Goal: Check status: Check status

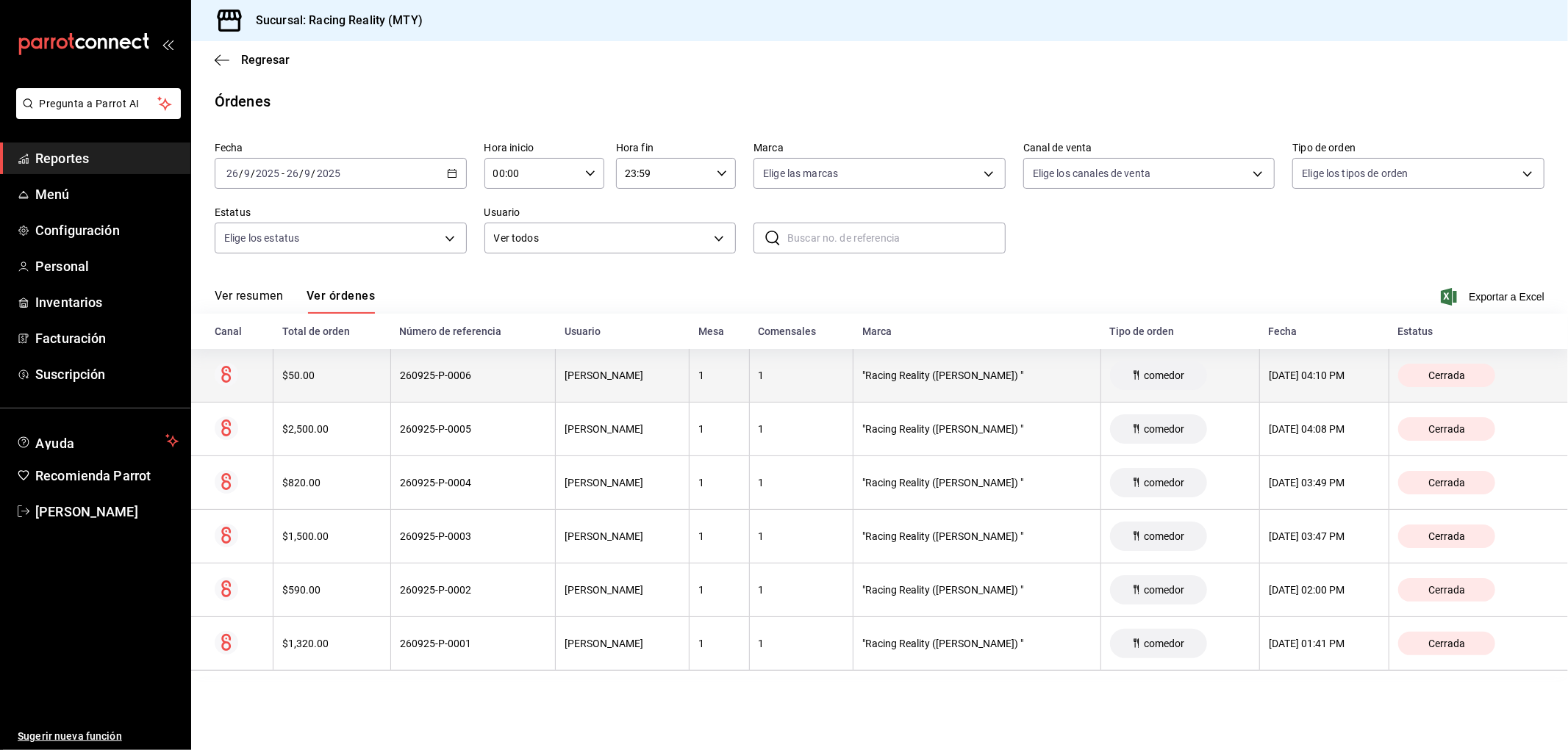
click at [407, 367] on th "260925-P-0006" at bounding box center [473, 376] width 165 height 54
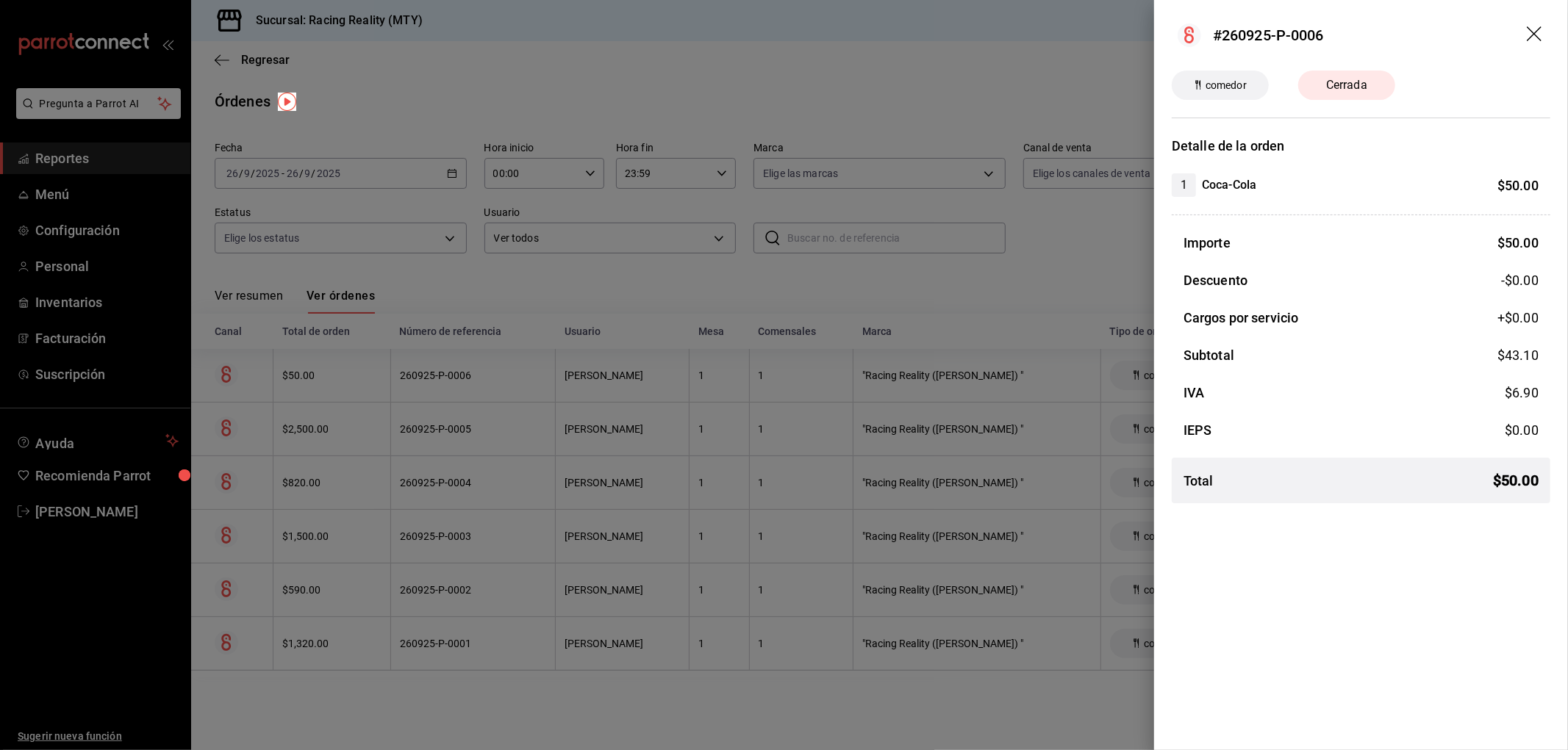
click at [933, 311] on div at bounding box center [784, 375] width 1568 height 750
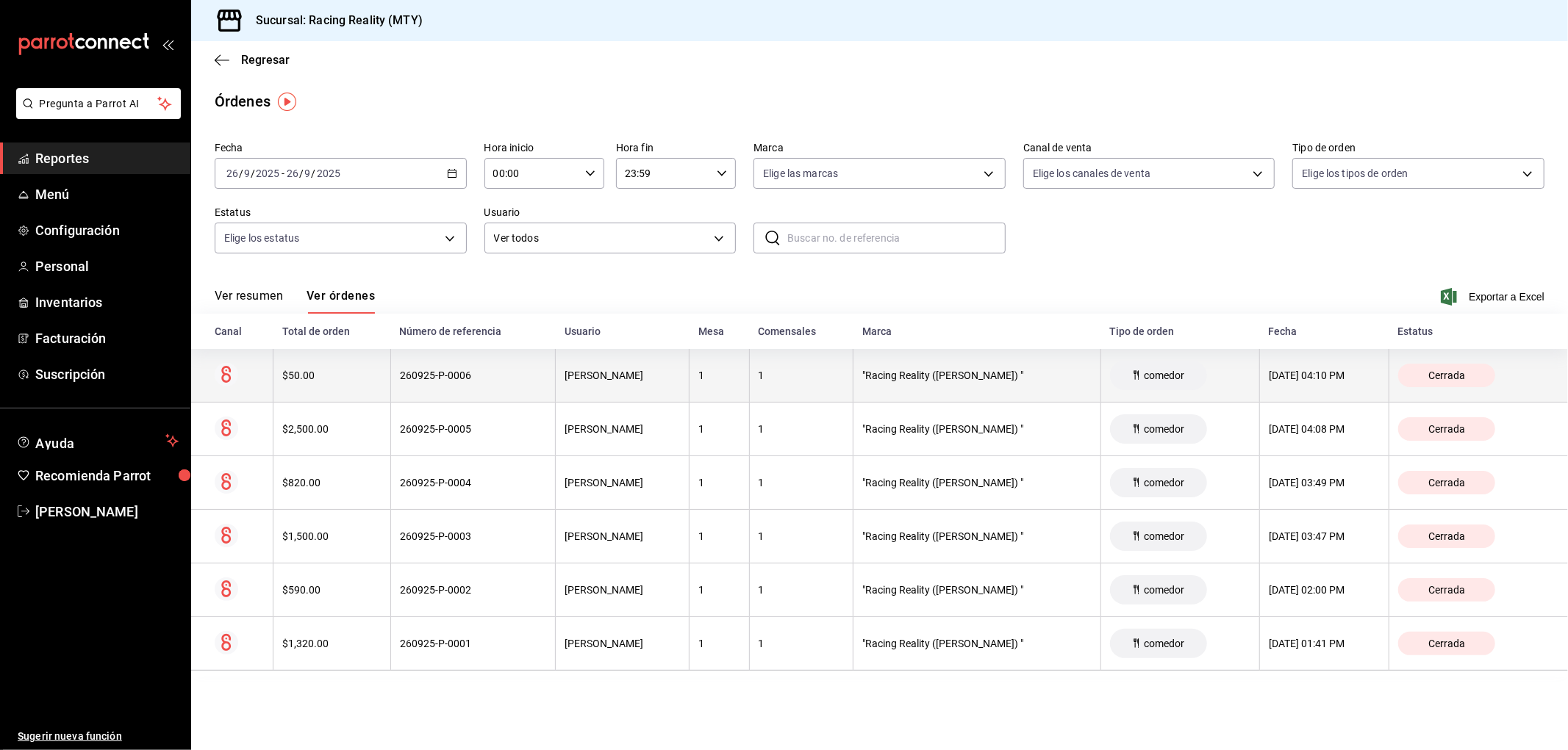
click at [363, 365] on th "$50.00" at bounding box center [332, 376] width 117 height 54
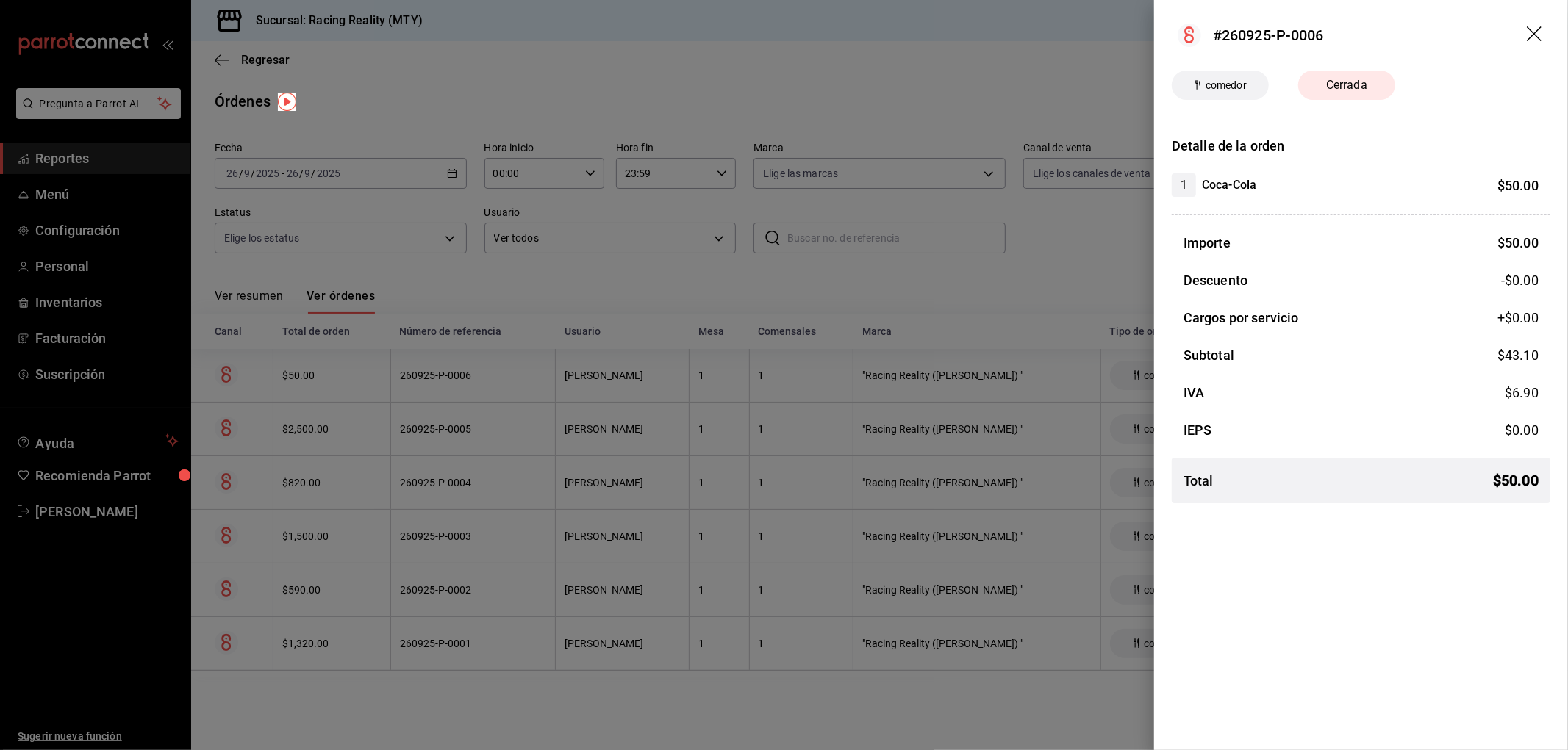
click at [257, 294] on div at bounding box center [784, 375] width 1568 height 750
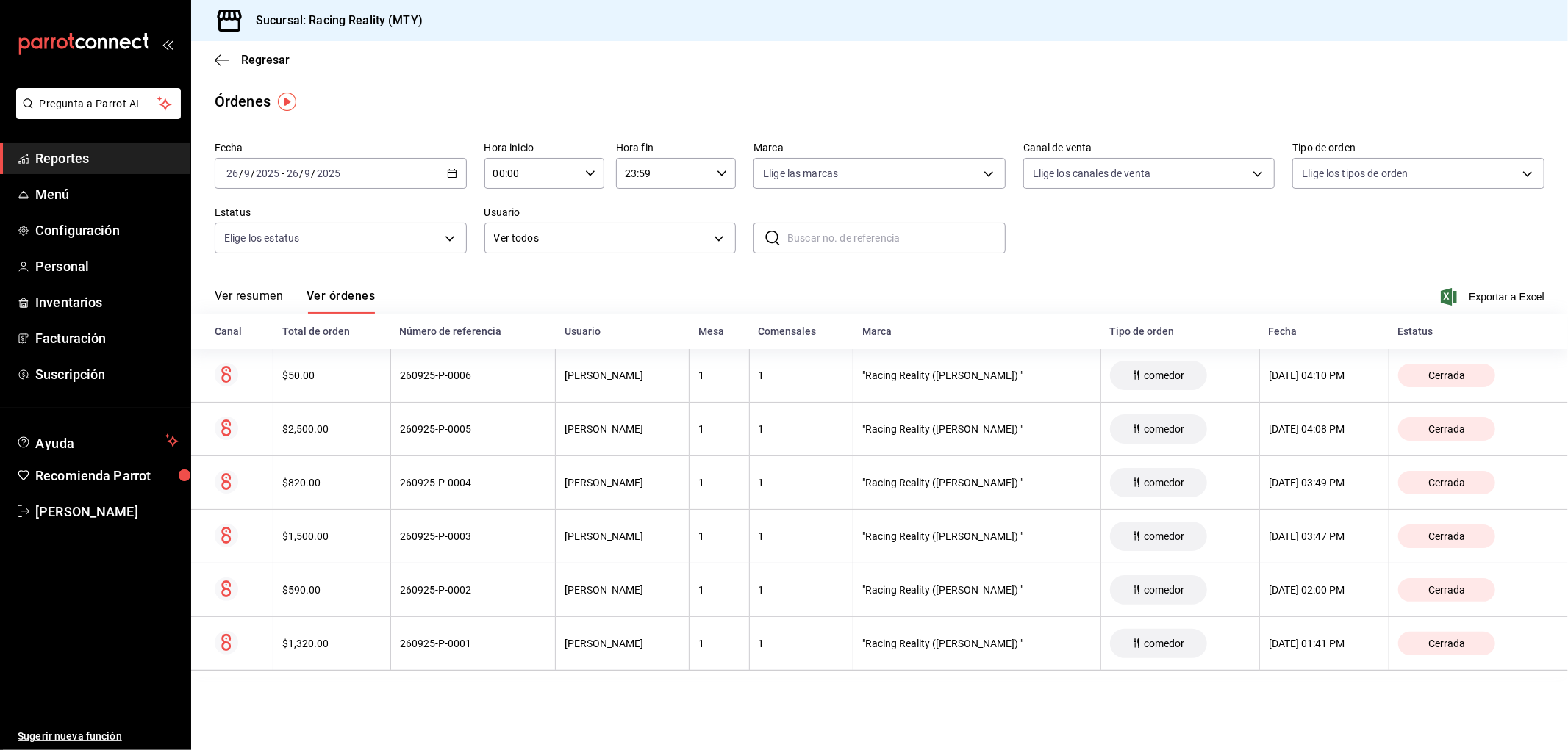
click at [252, 294] on button "Ver resumen" at bounding box center [248, 301] width 68 height 25
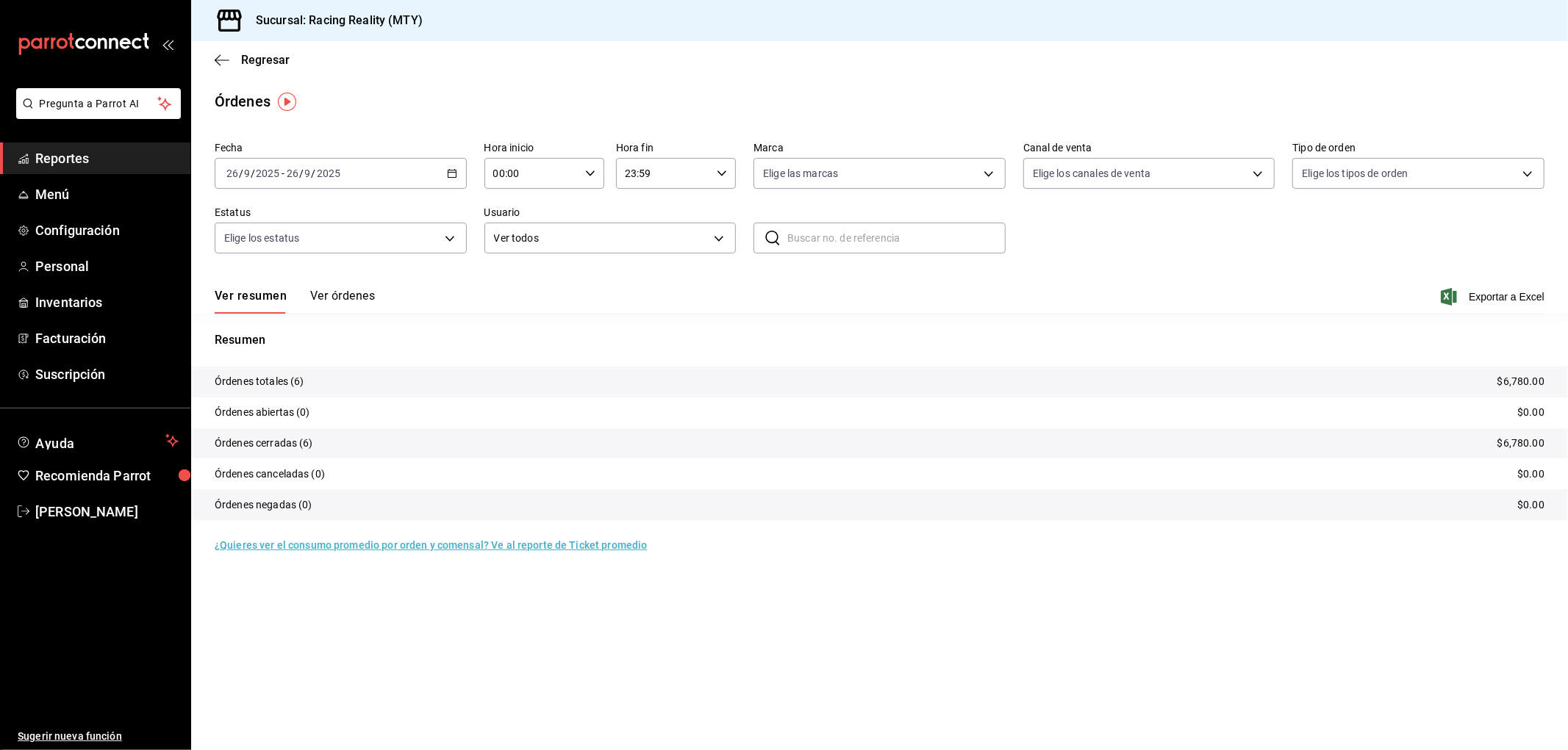
click at [365, 302] on button "Ver órdenes" at bounding box center [341, 301] width 64 height 25
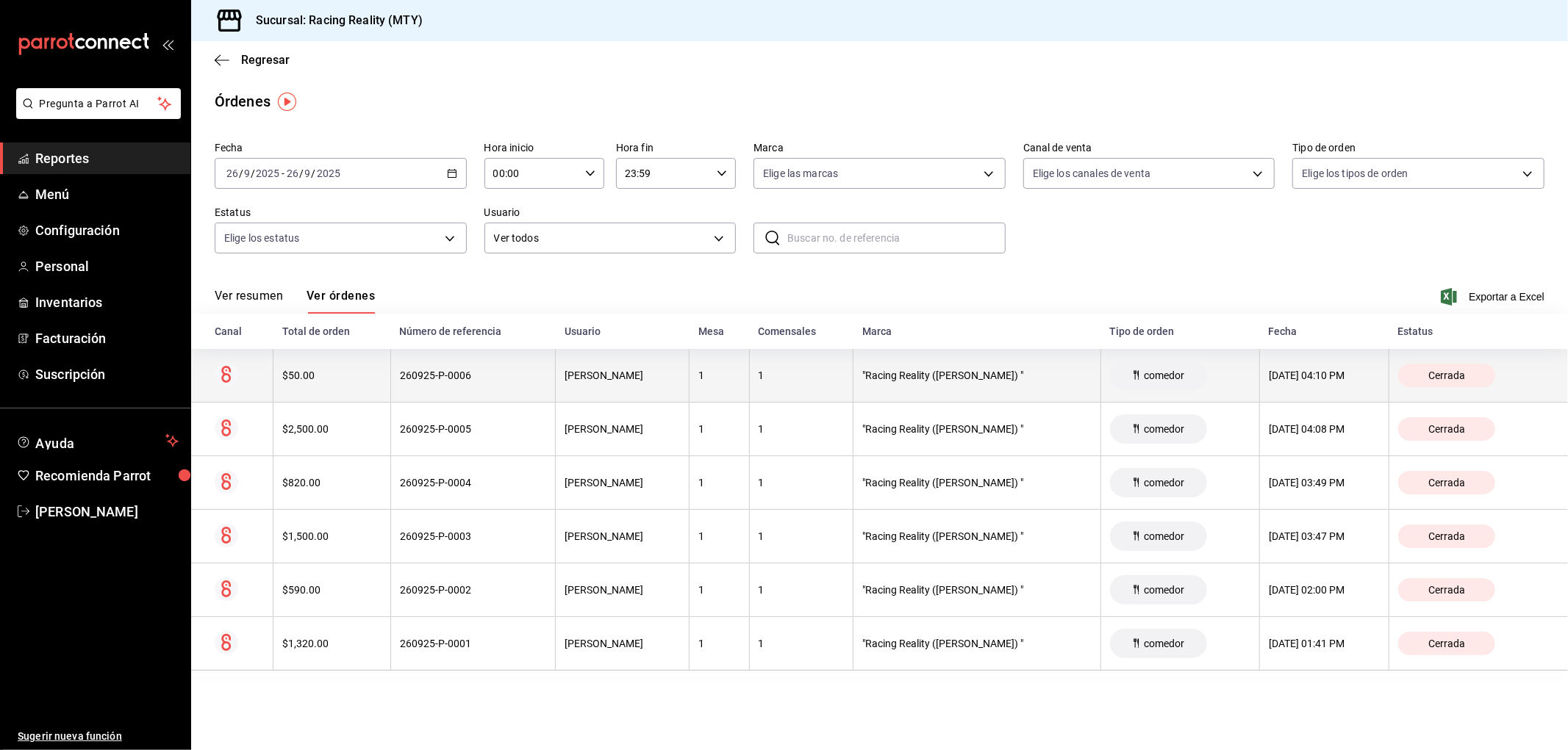
click at [474, 375] on div "260925-P-0006" at bounding box center [473, 375] width 147 height 12
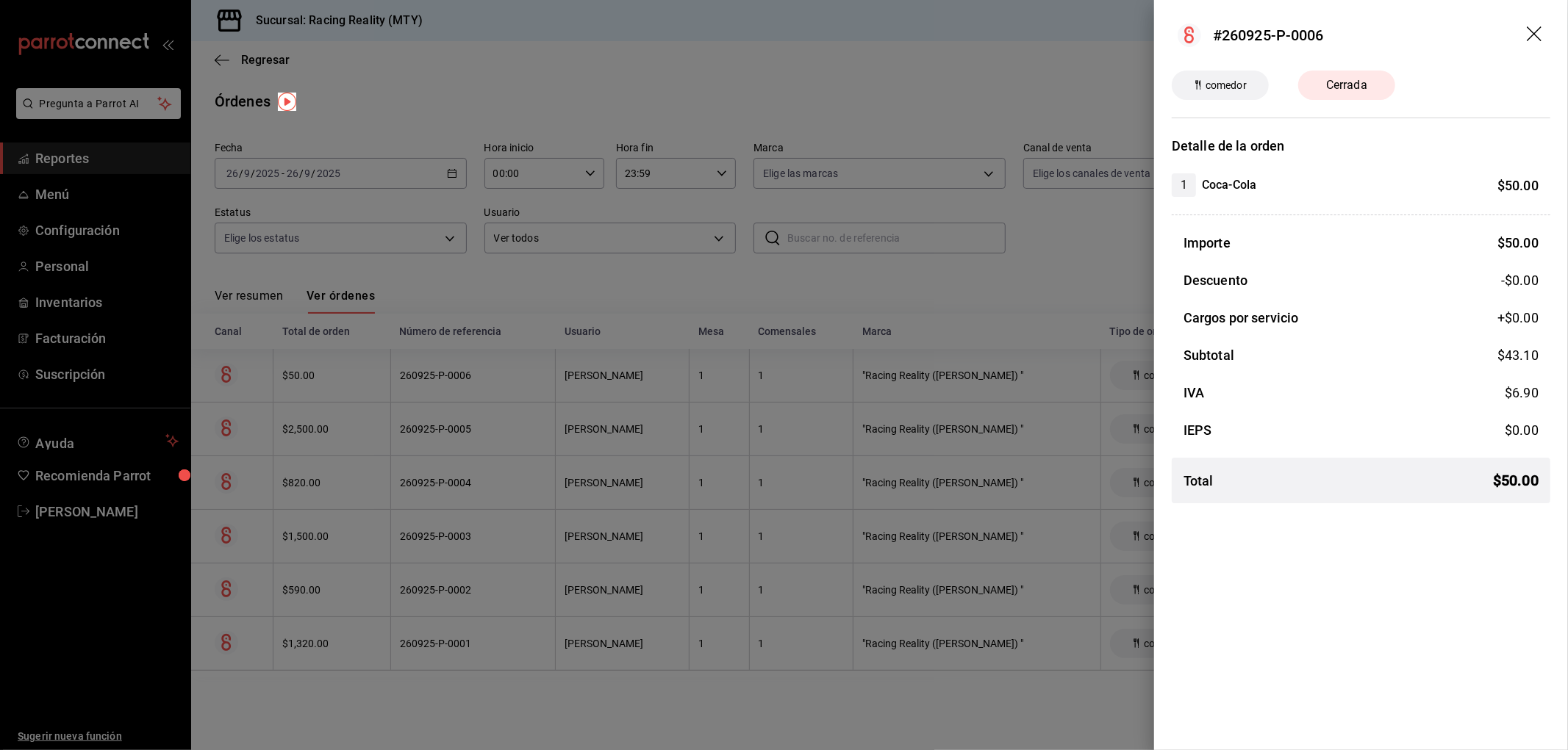
click at [750, 316] on div at bounding box center [784, 375] width 1568 height 750
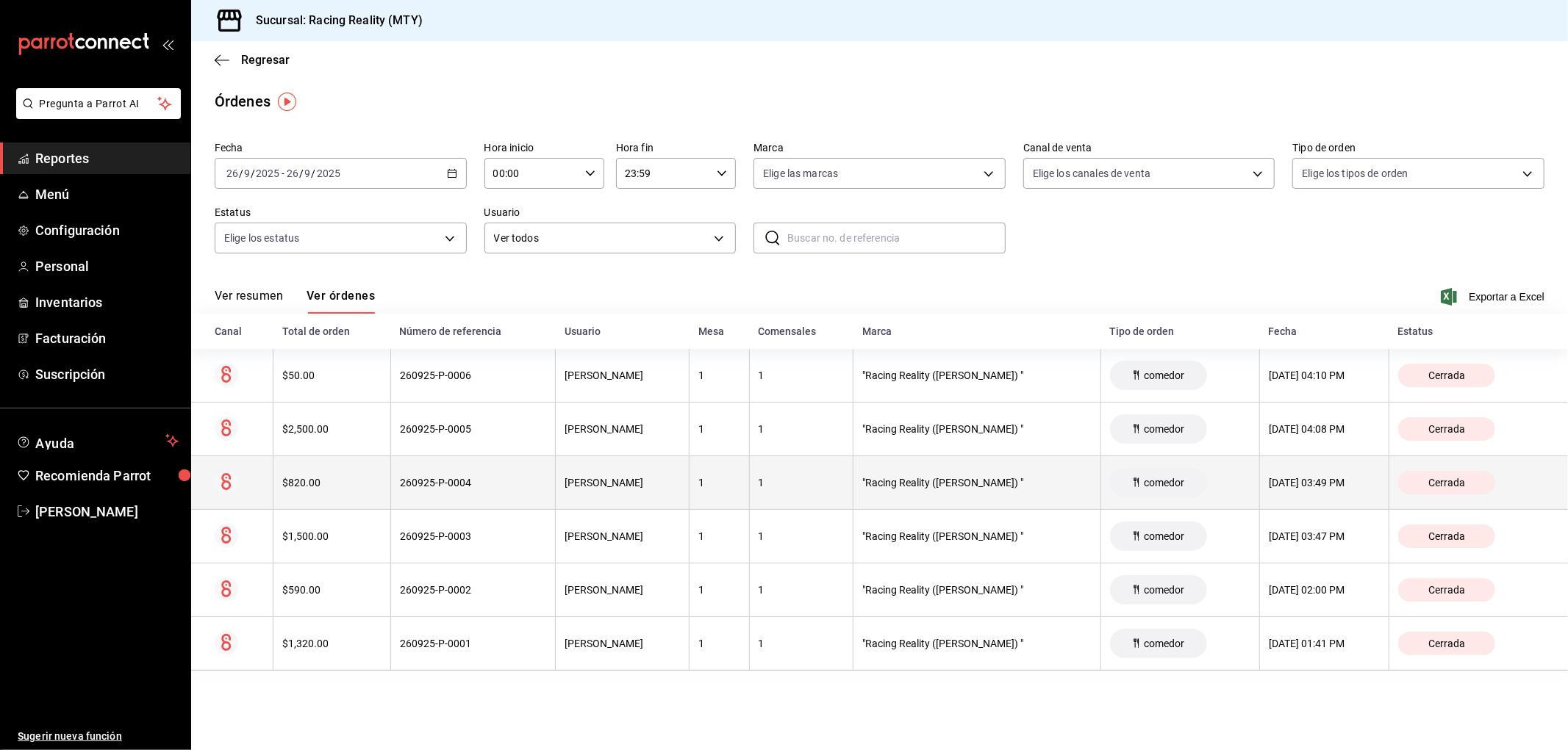
click at [797, 478] on th "1" at bounding box center [801, 484] width 105 height 54
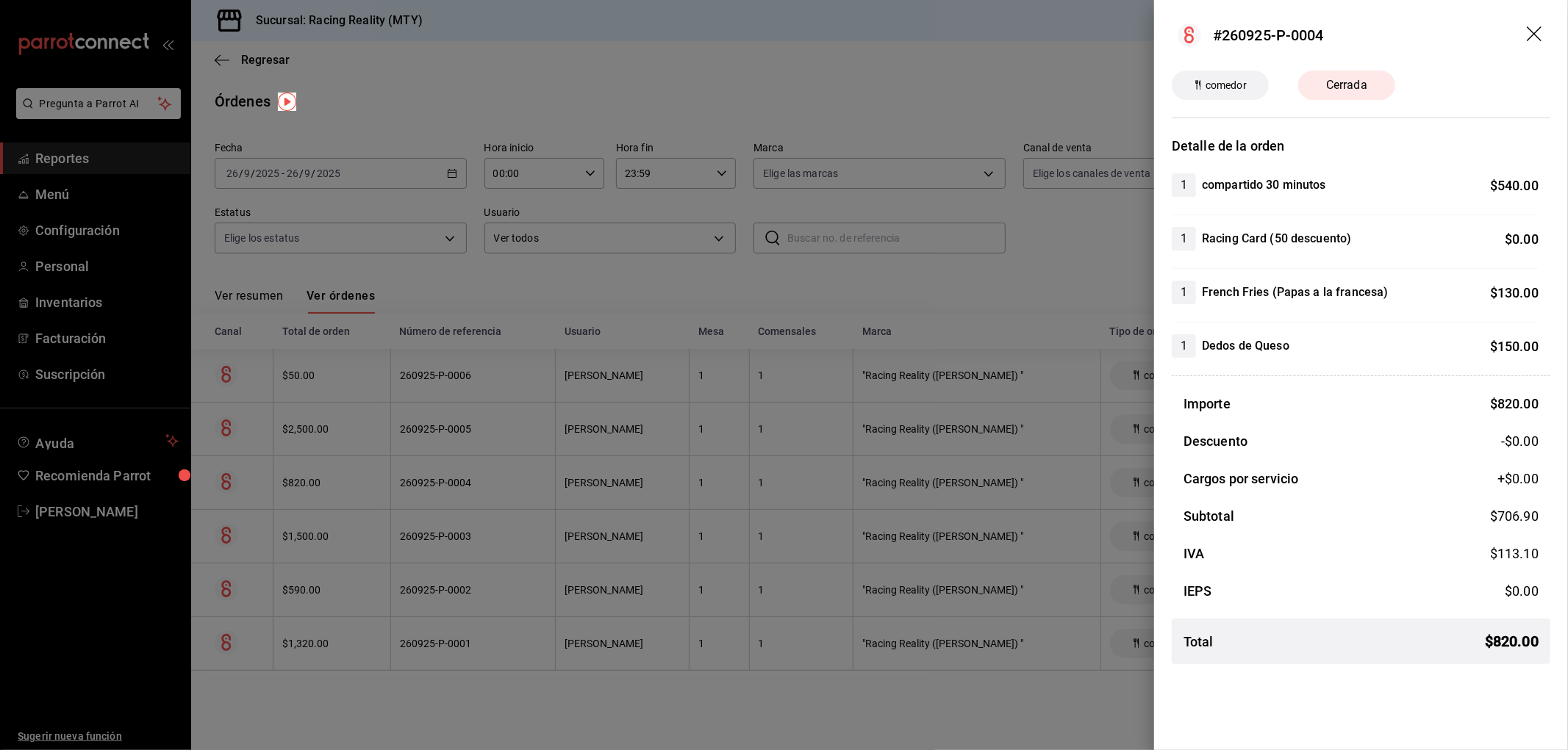
click at [858, 311] on div at bounding box center [784, 375] width 1568 height 750
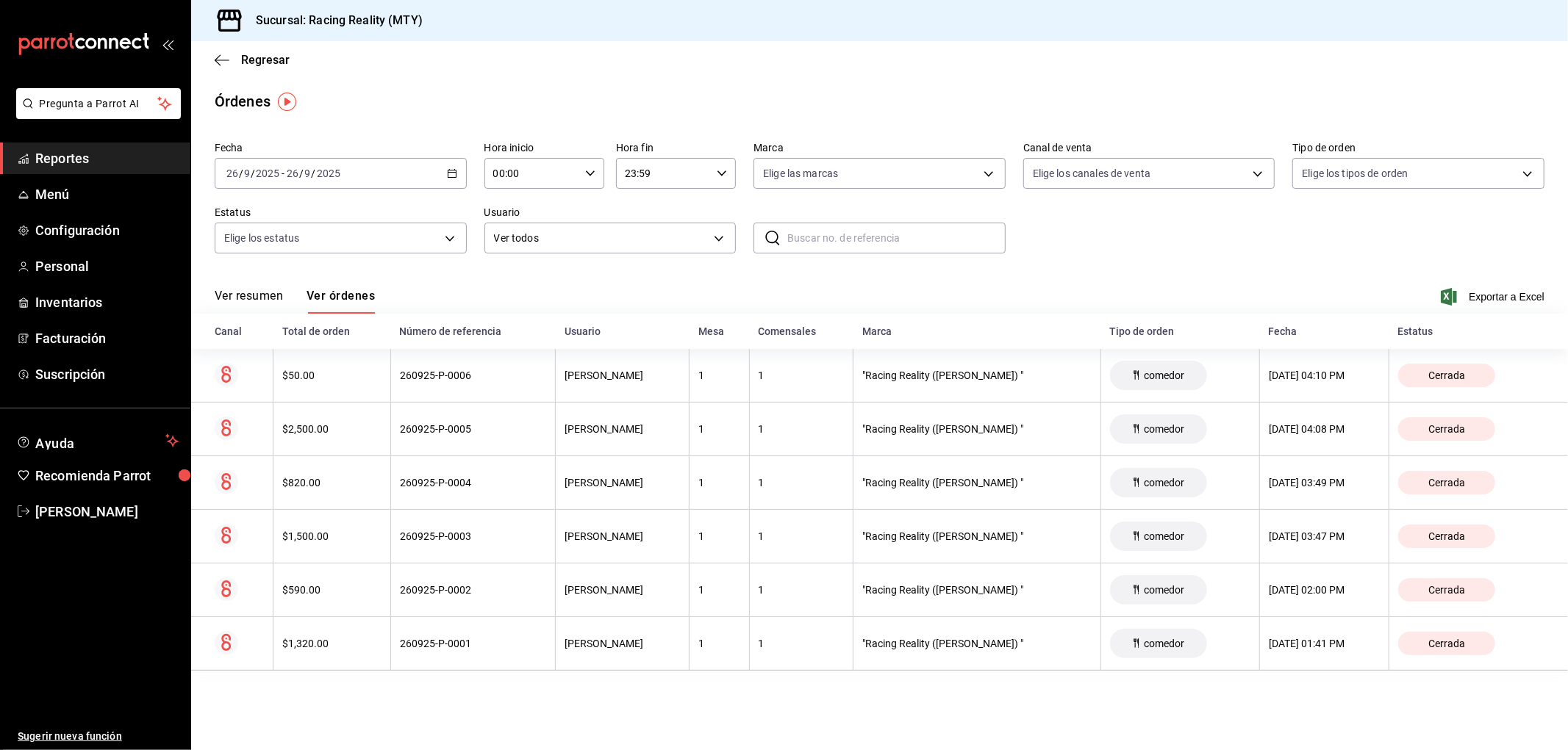
click at [264, 294] on button "Ver resumen" at bounding box center [248, 301] width 68 height 25
